Goal: Task Accomplishment & Management: Complete application form

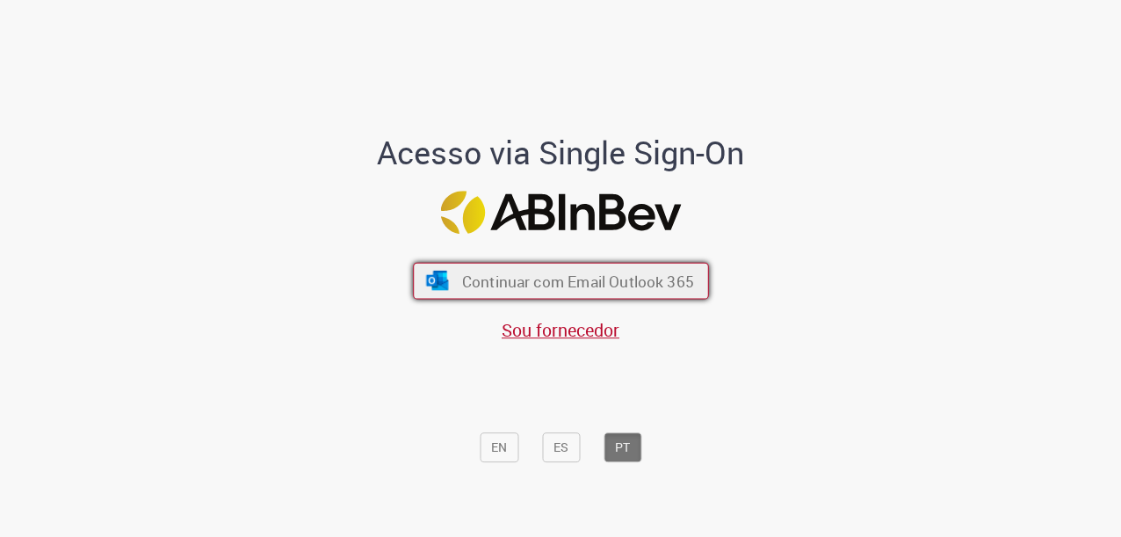
click at [573, 276] on span "Continuar com Email Outlook 365" at bounding box center [577, 281] width 232 height 20
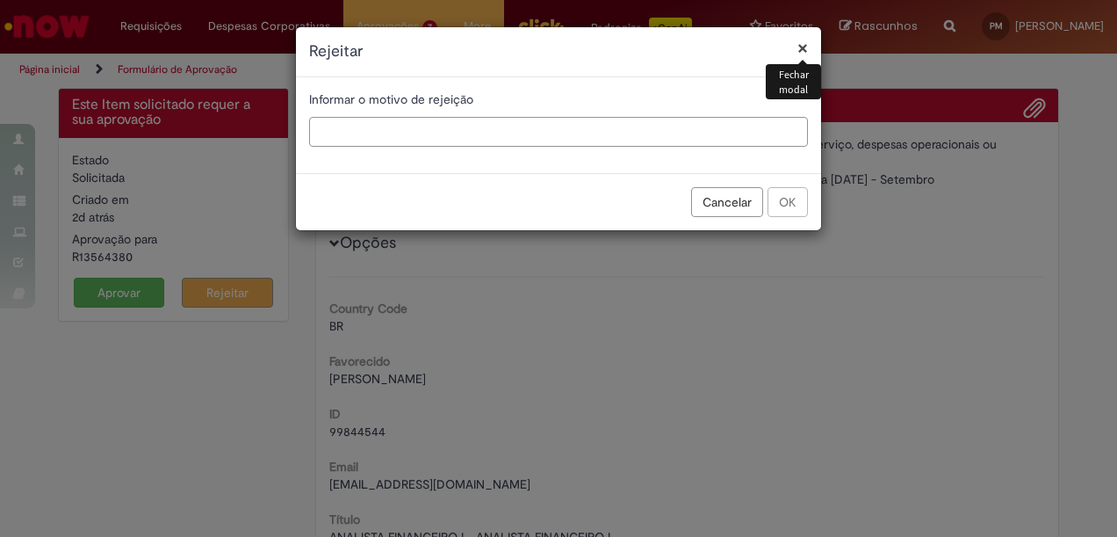
click at [664, 124] on input "text" at bounding box center [558, 132] width 499 height 30
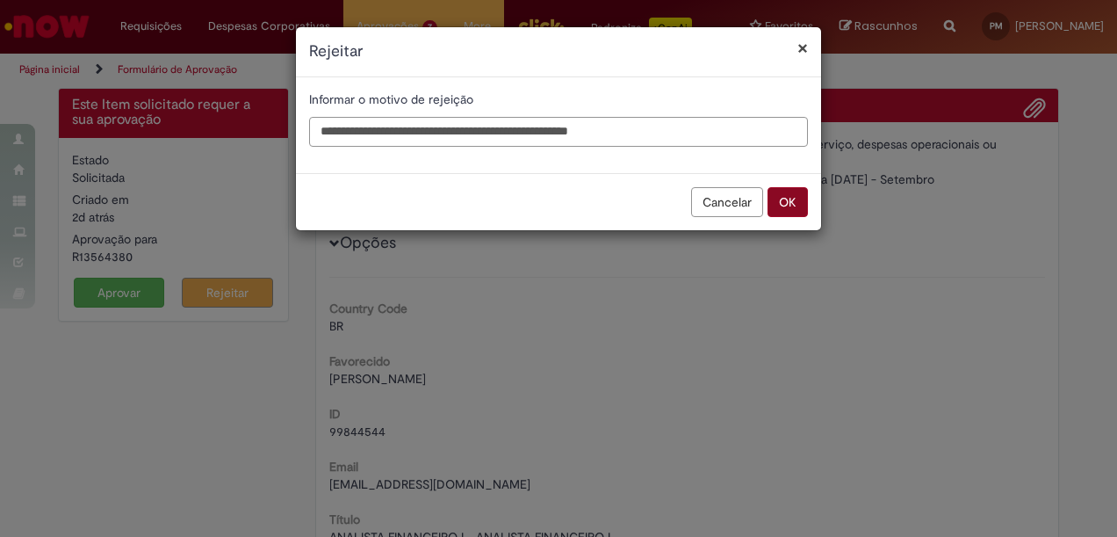
type input "**********"
click at [791, 206] on button "OK" at bounding box center [788, 202] width 40 height 30
